Goal: Complete application form

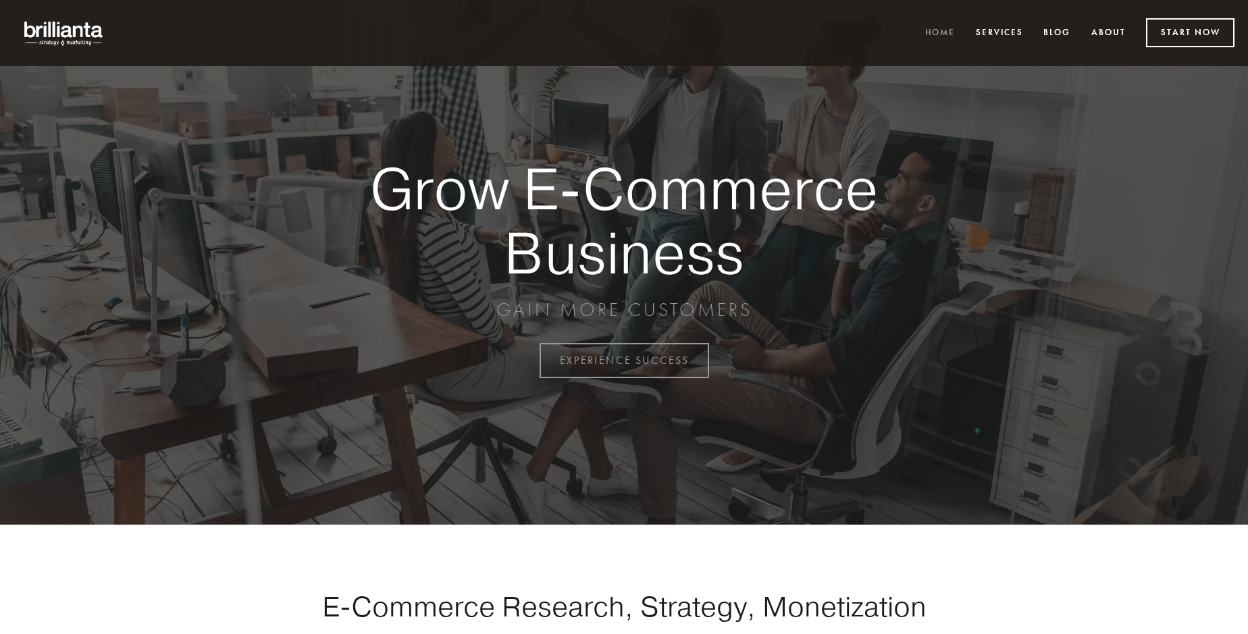
scroll to position [3540, 0]
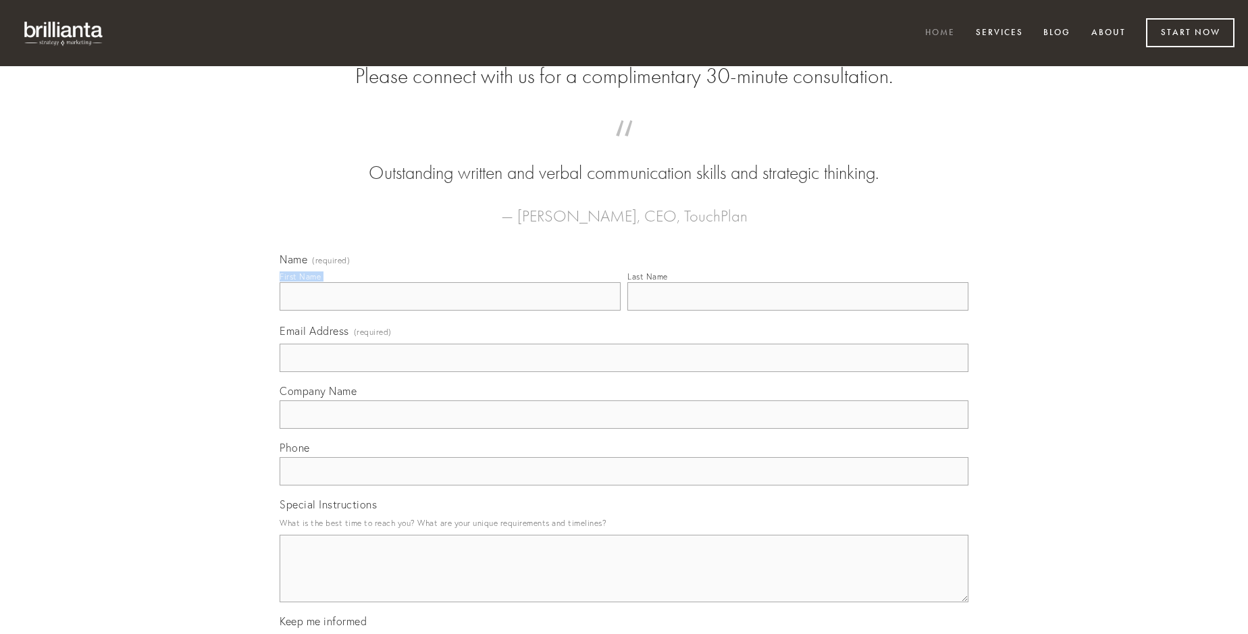
type input "[PERSON_NAME]"
click at [797, 311] on input "Last Name" at bounding box center [797, 296] width 341 height 28
type input "[PERSON_NAME]"
click at [624, 372] on input "Email Address (required)" at bounding box center [624, 358] width 689 height 28
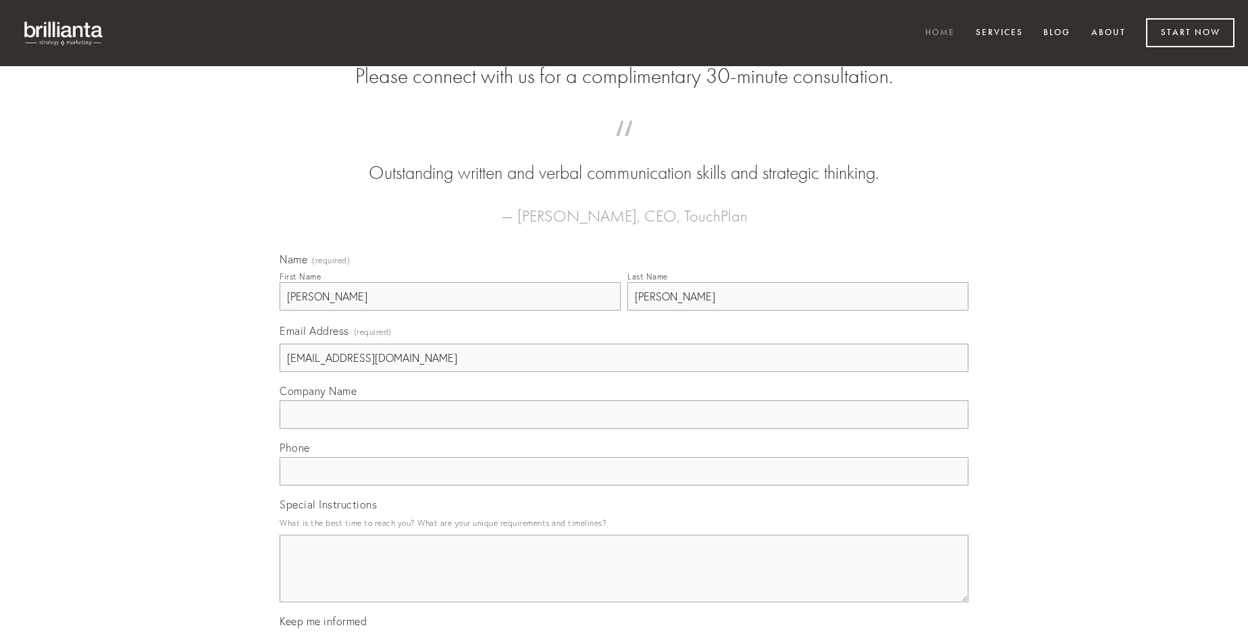
type input "[EMAIL_ADDRESS][DOMAIN_NAME]"
click at [624, 429] on input "Company Name" at bounding box center [624, 414] width 689 height 28
type input "sint"
click at [624, 485] on input "text" at bounding box center [624, 471] width 689 height 28
click at [624, 581] on textarea "Special Instructions" at bounding box center [624, 569] width 689 height 68
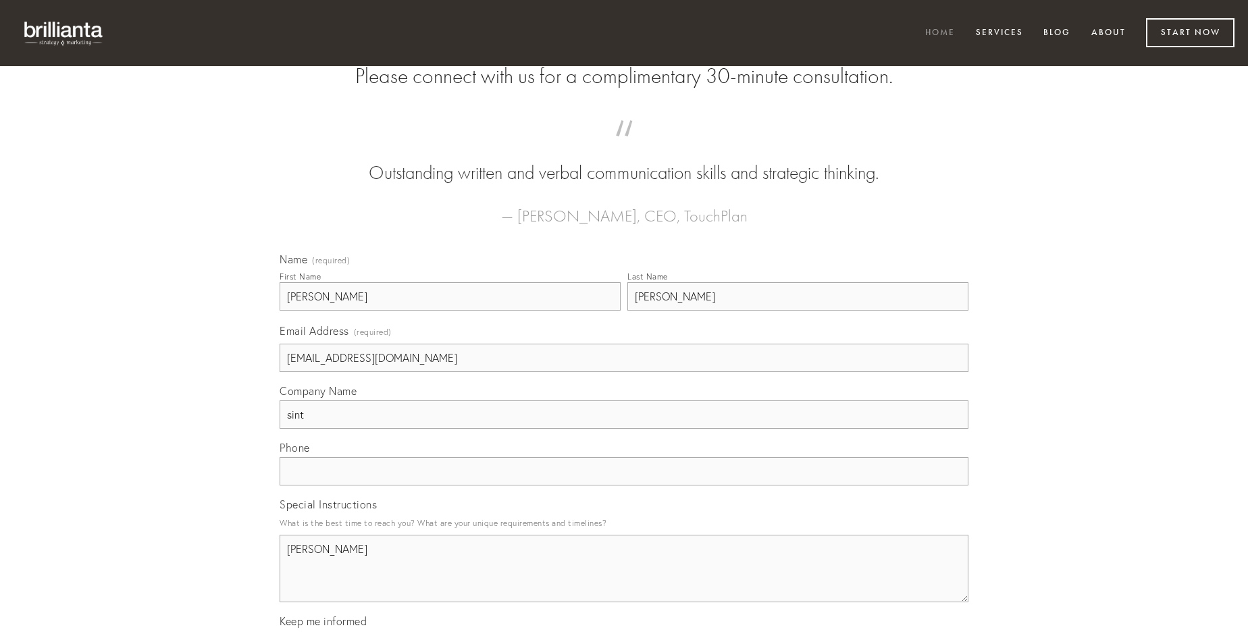
type textarea "[PERSON_NAME]"
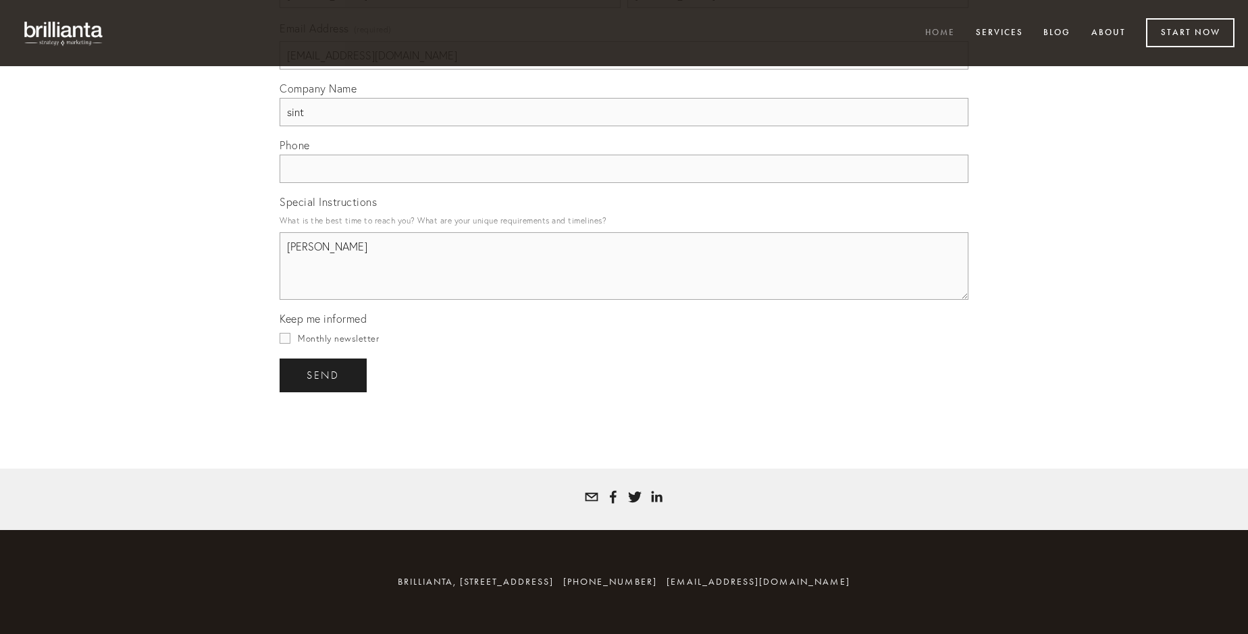
click at [324, 375] on span "send" at bounding box center [323, 375] width 33 height 12
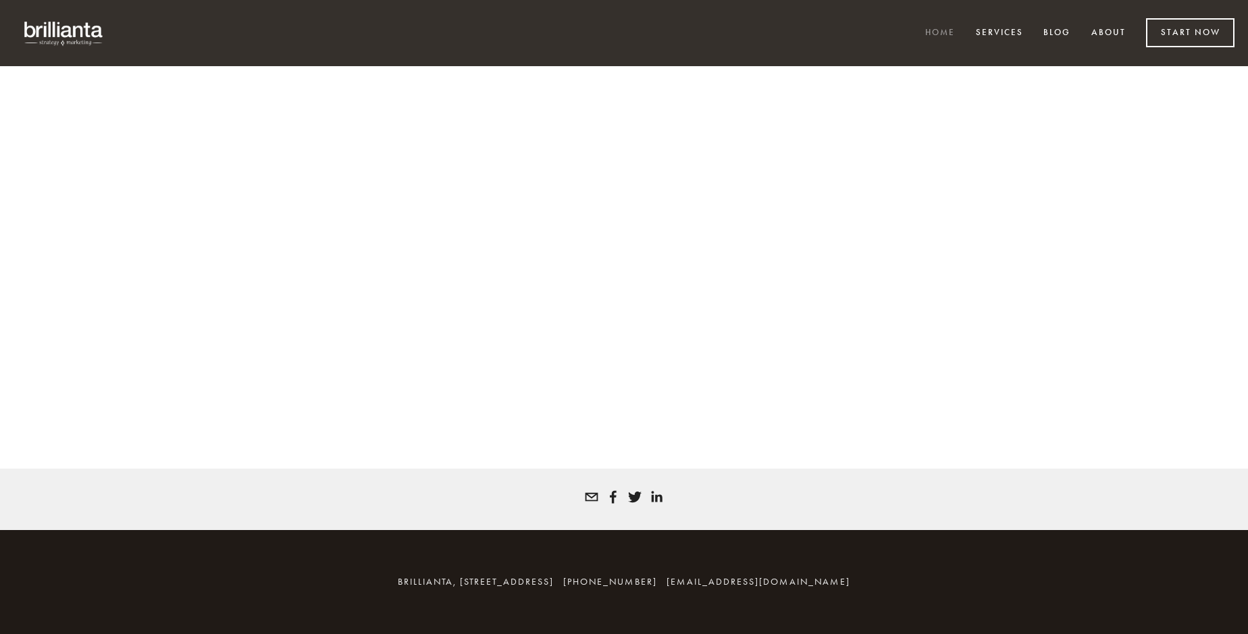
scroll to position [3521, 0]
